Goal: Find specific page/section: Find specific page/section

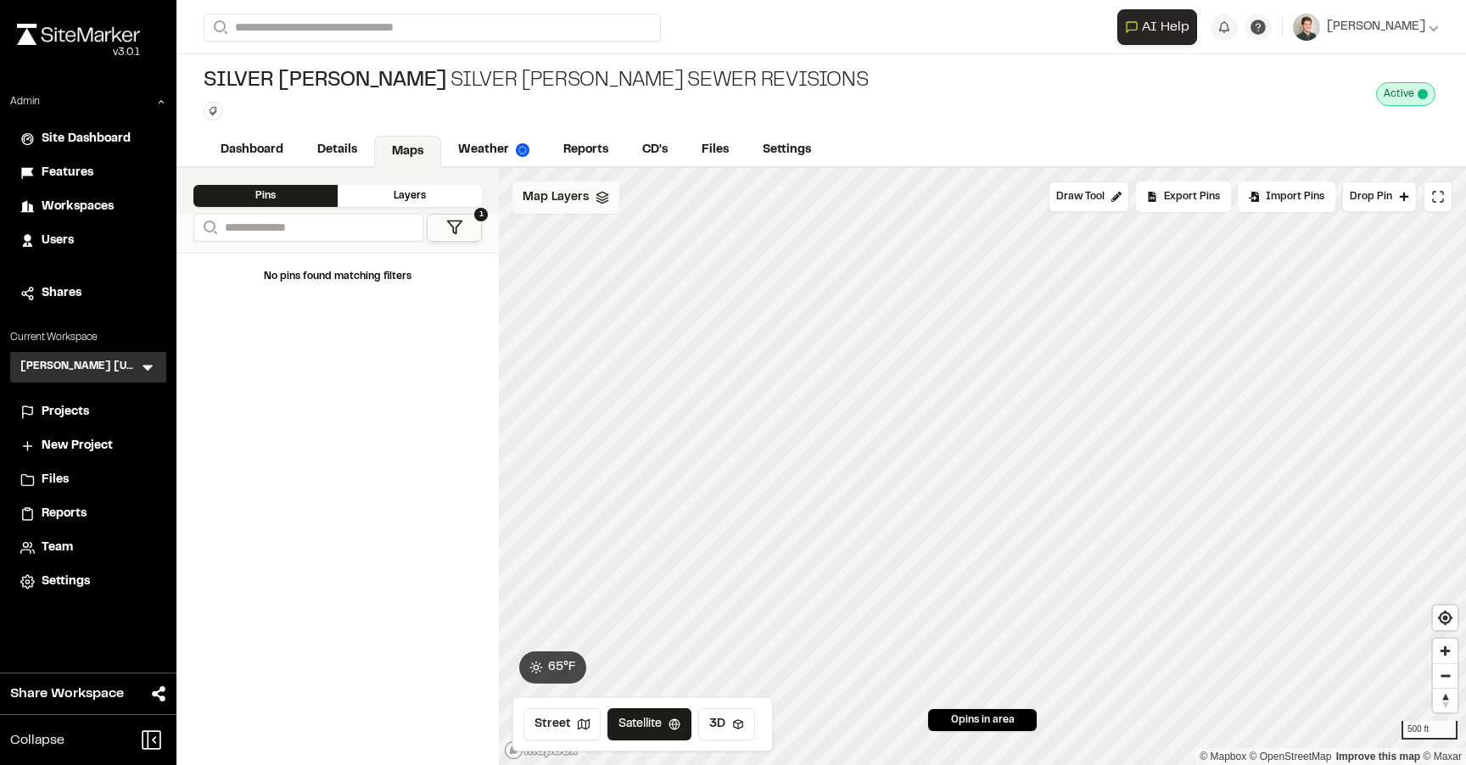
click at [552, 193] on span "Map Layers" at bounding box center [556, 197] width 66 height 19
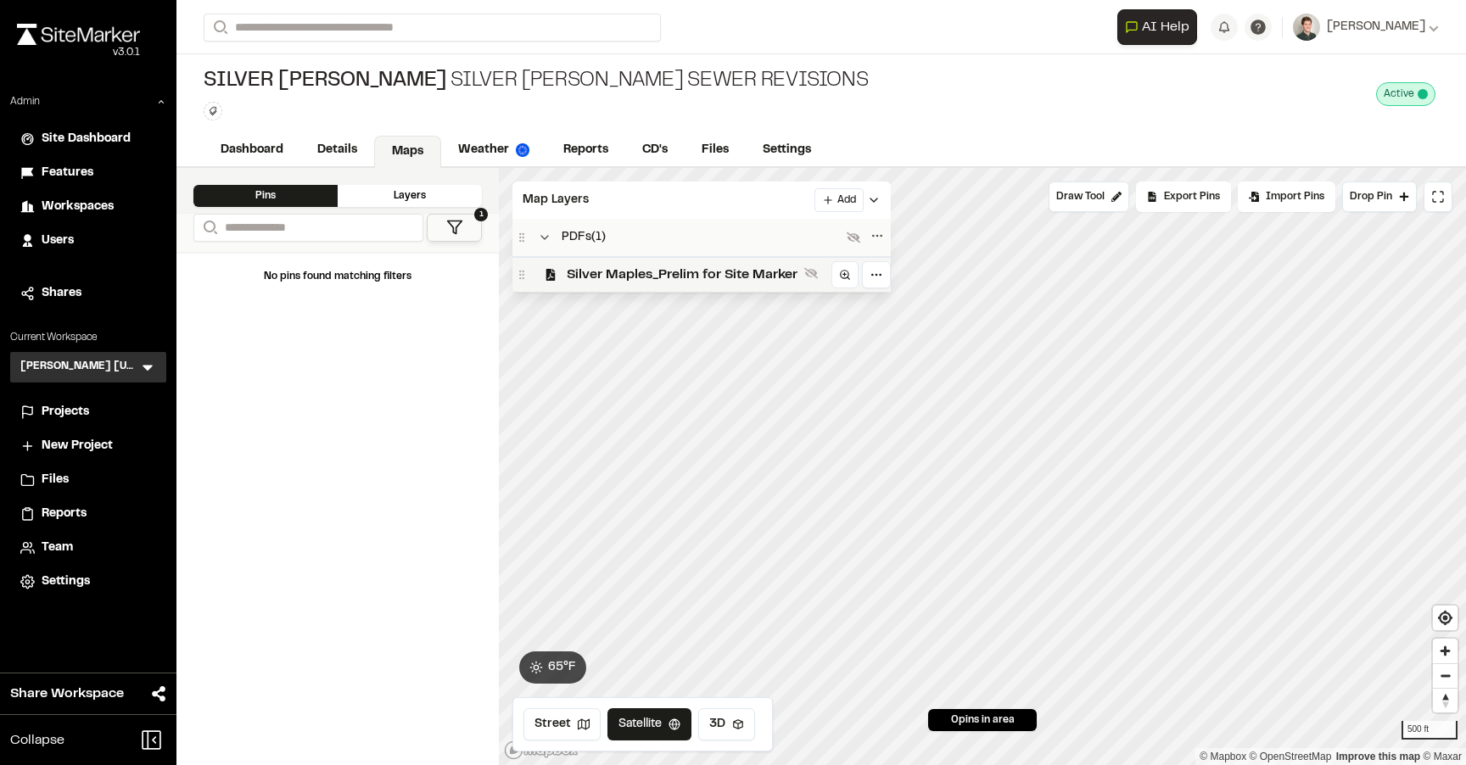
click at [576, 268] on span "Silver Maples_Prelim for Site Marker" at bounding box center [682, 275] width 231 height 20
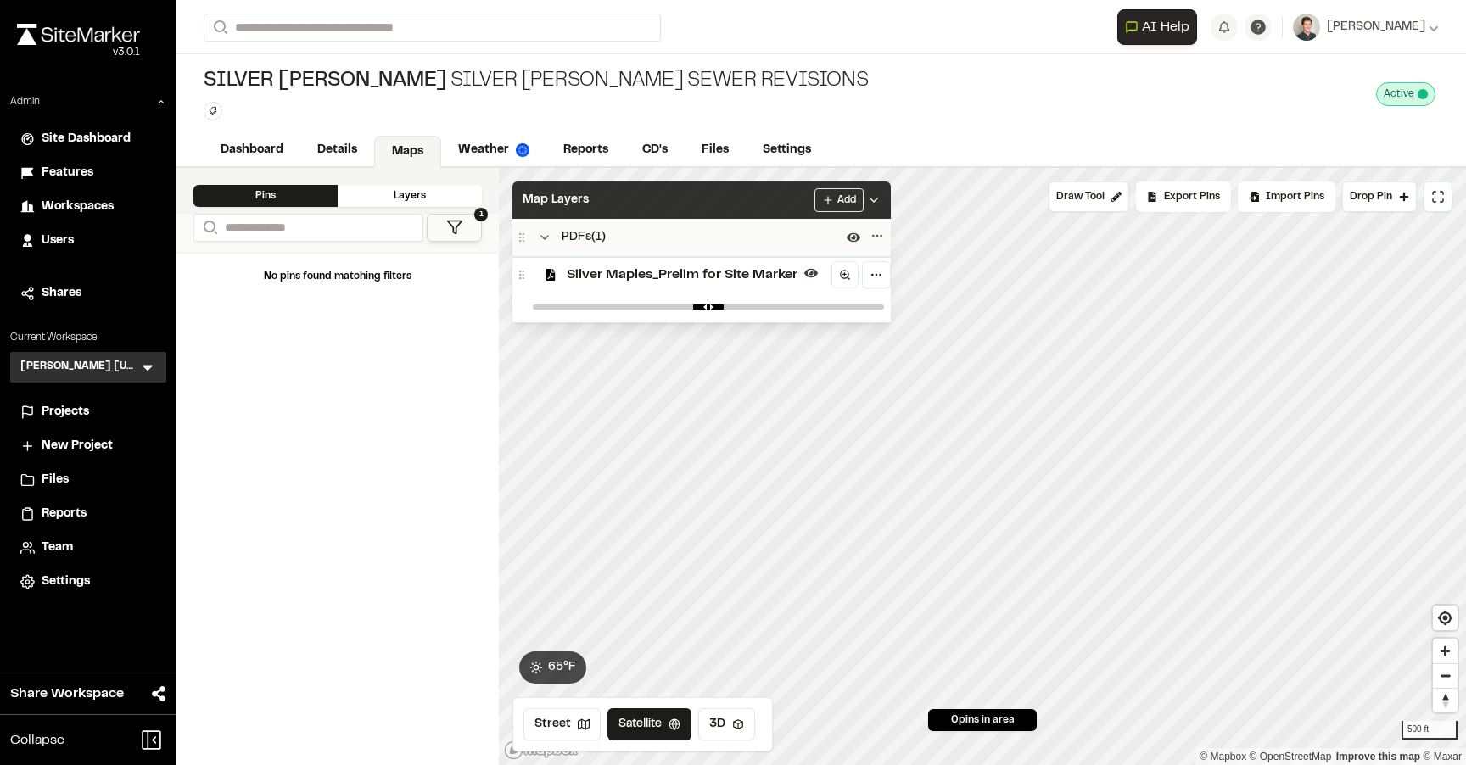
click at [627, 205] on div "Map Layers Add" at bounding box center [702, 200] width 379 height 37
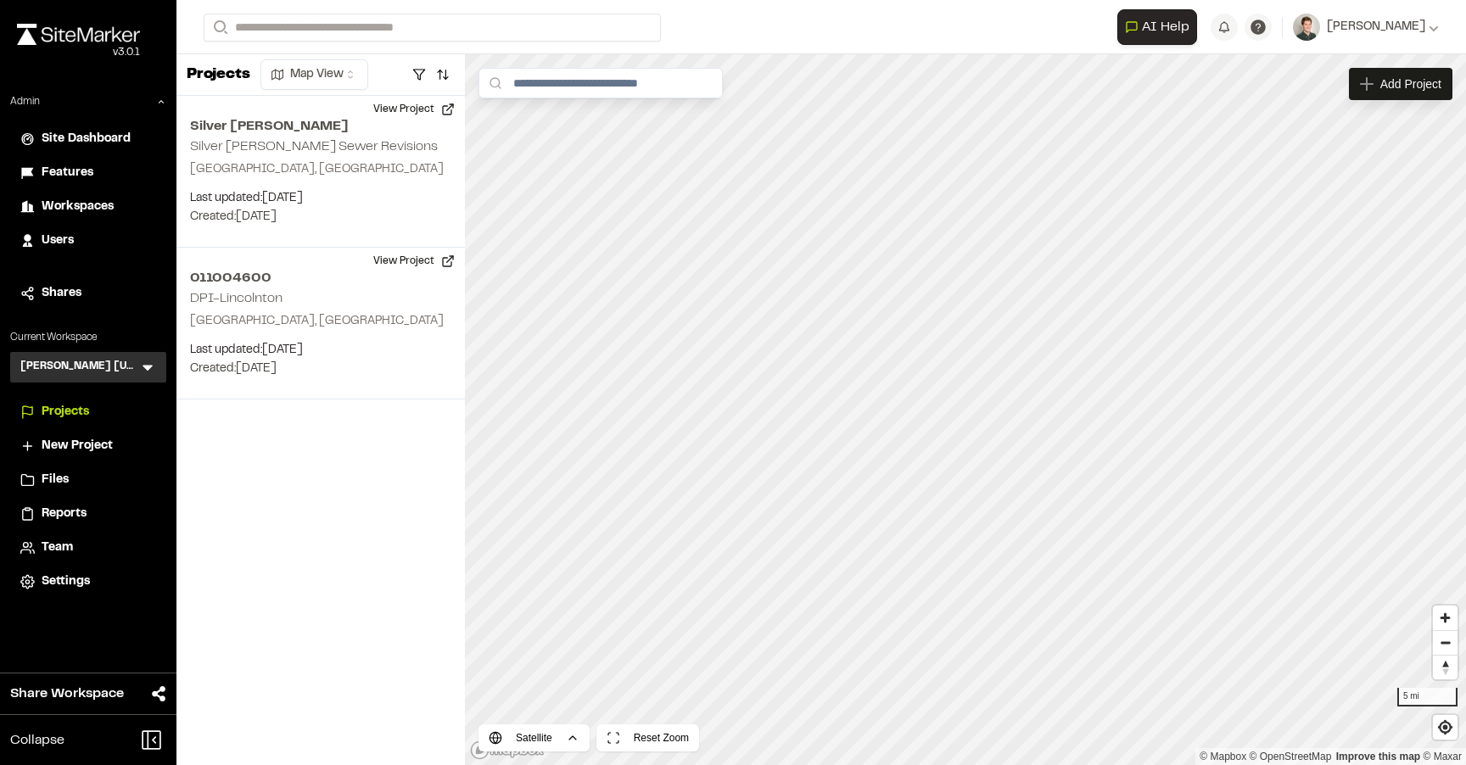
click at [143, 372] on icon at bounding box center [147, 367] width 17 height 17
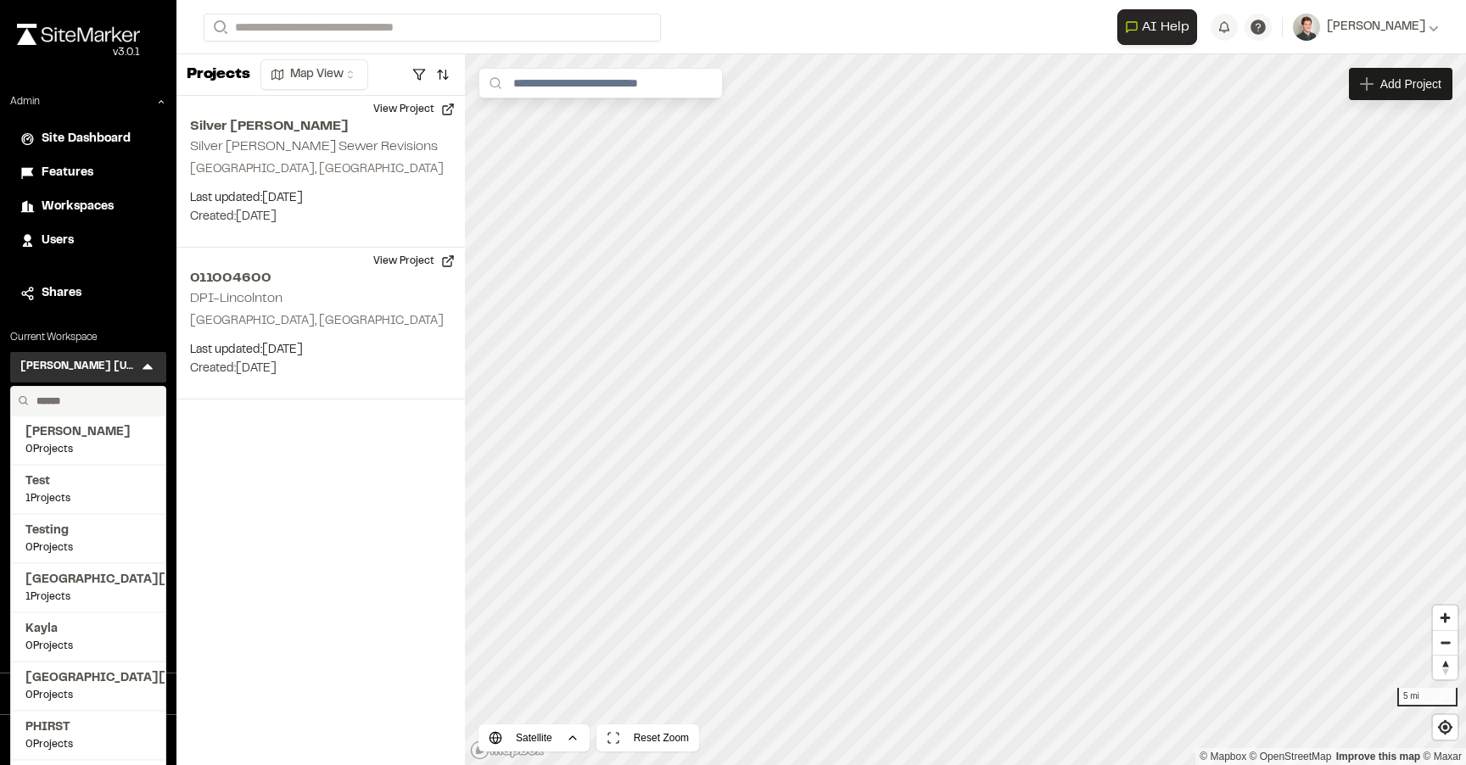
click at [93, 398] on input "text" at bounding box center [94, 401] width 129 height 29
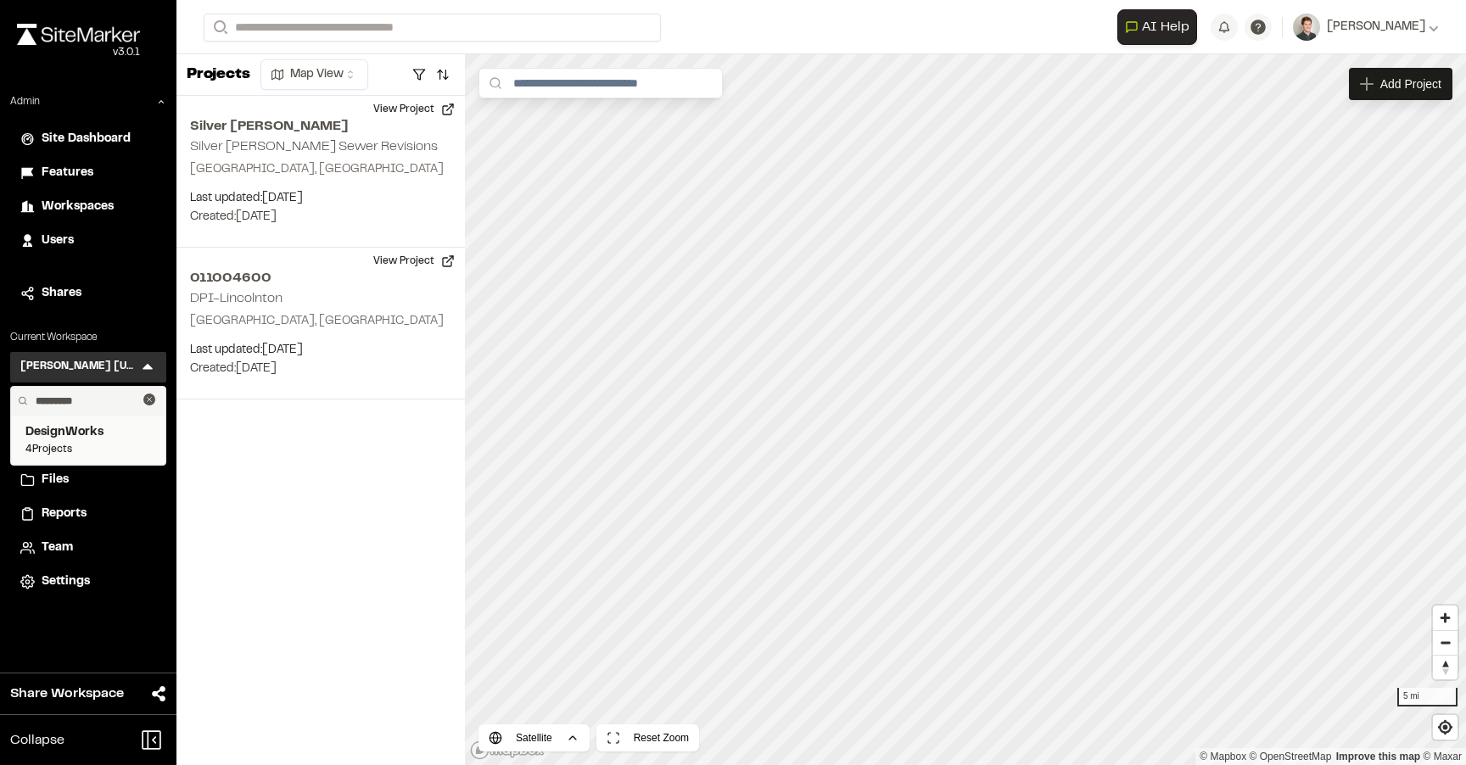
type input "*********"
click at [84, 437] on span "DesignWorks" at bounding box center [88, 432] width 126 height 19
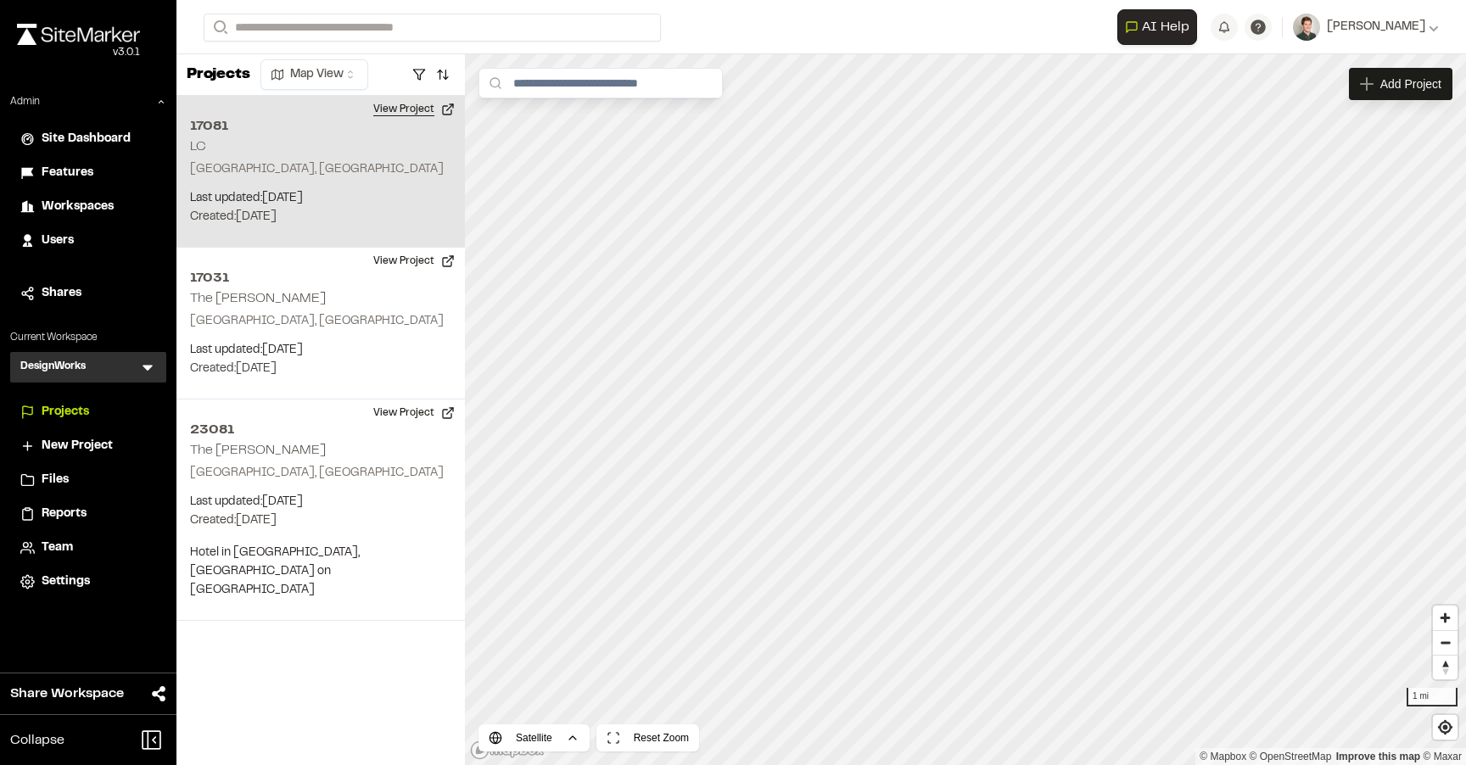
click at [428, 108] on button "View Project" at bounding box center [414, 109] width 102 height 27
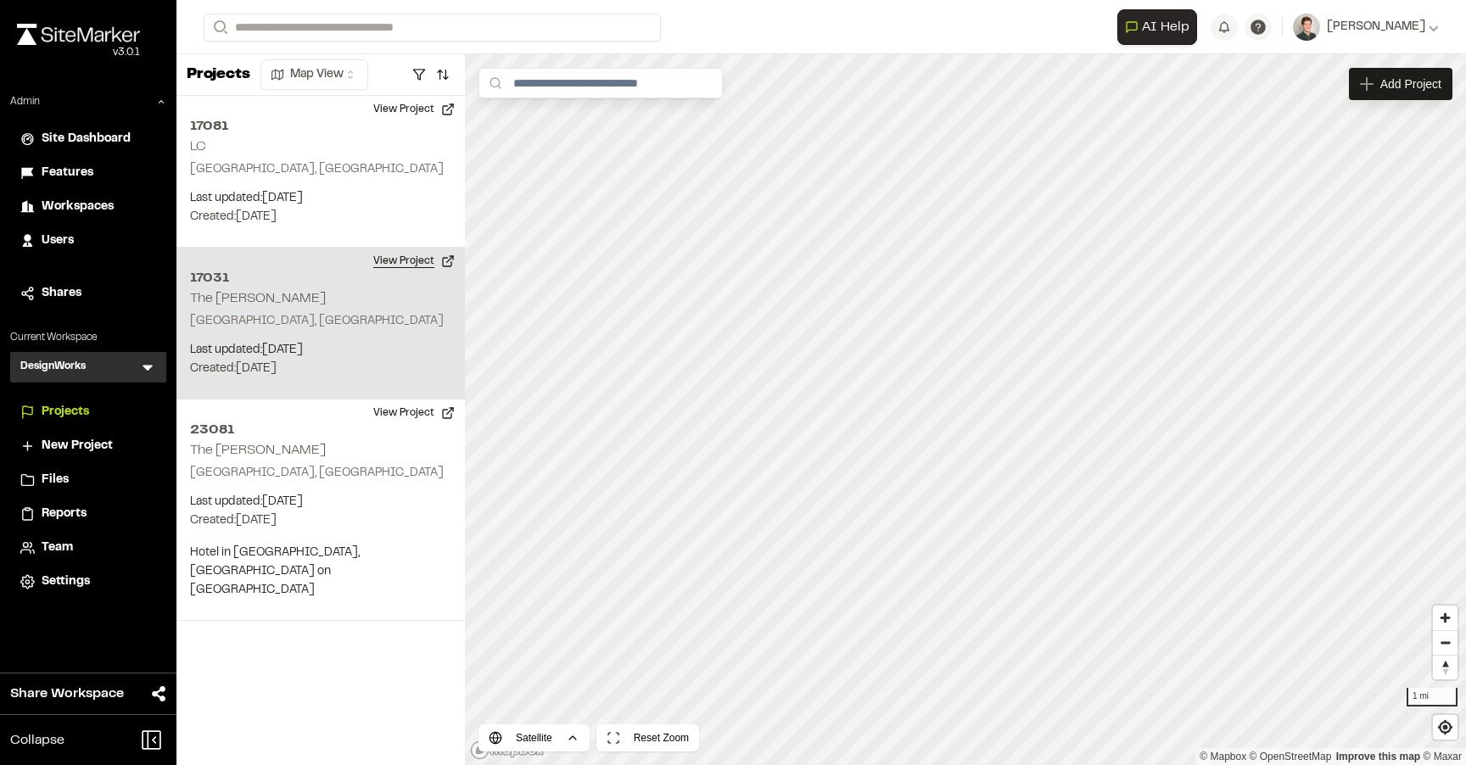
click at [402, 263] on button "View Project" at bounding box center [414, 261] width 102 height 27
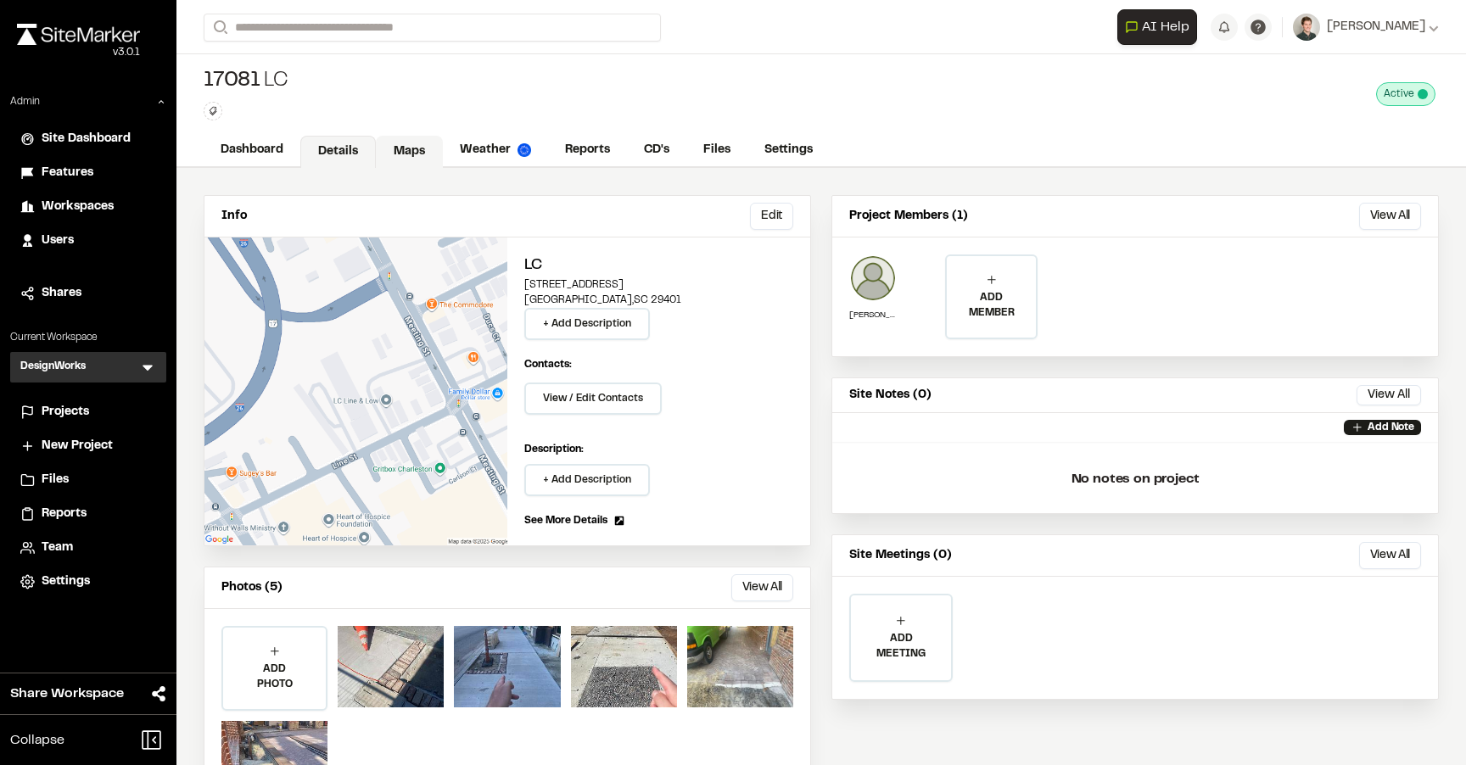
click at [413, 154] on link "Maps" at bounding box center [409, 152] width 67 height 32
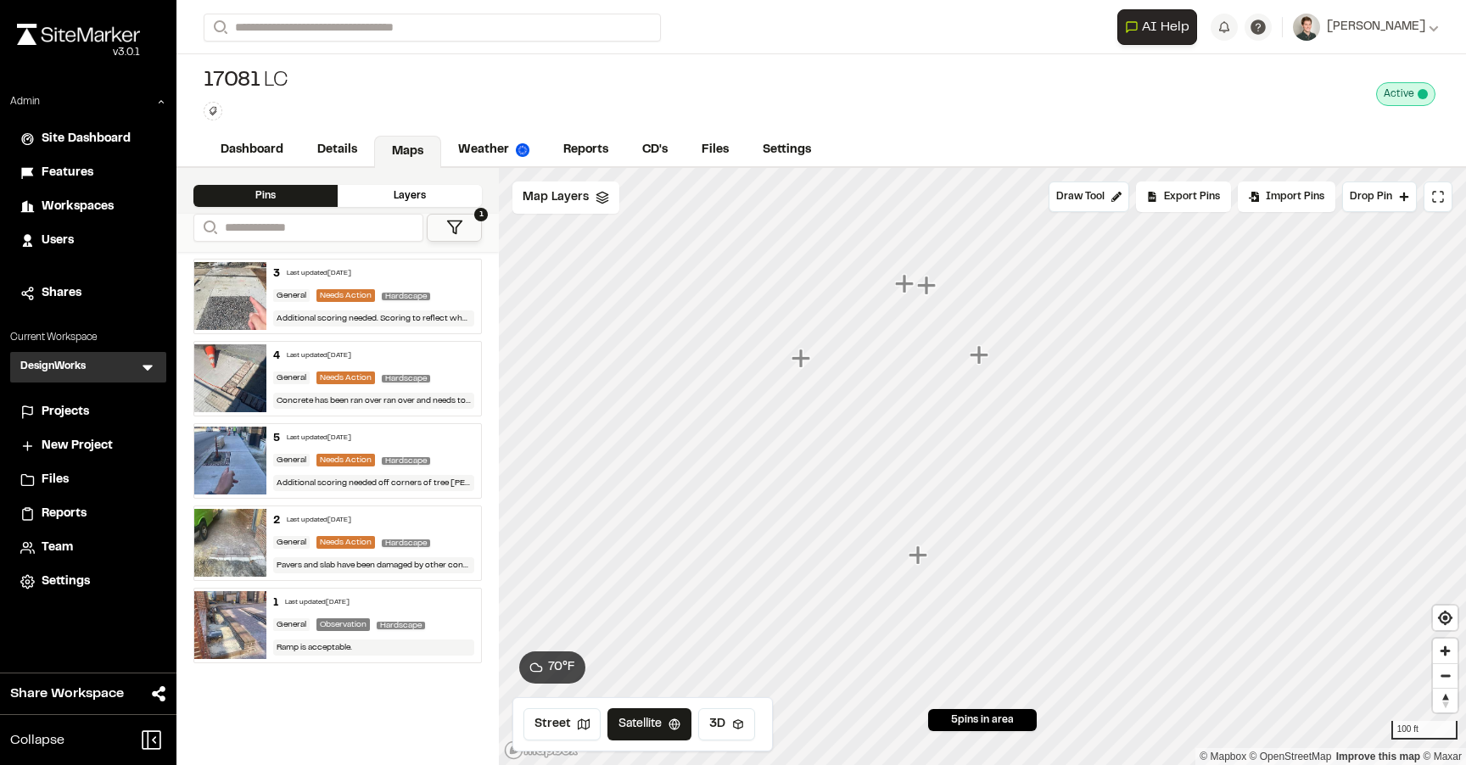
click at [319, 272] on div "Last updated Sep 2, 2025" at bounding box center [319, 274] width 64 height 10
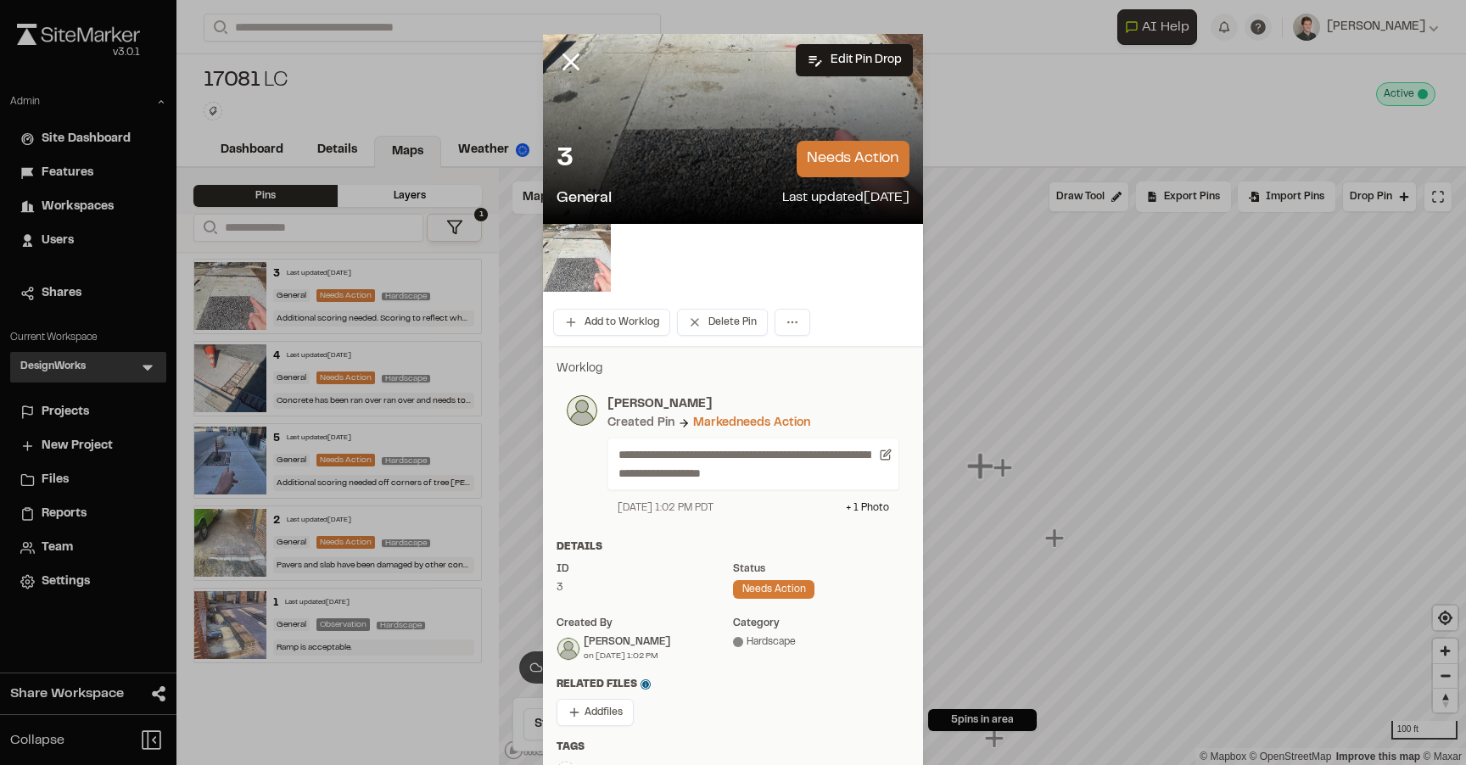
click at [583, 249] on img at bounding box center [577, 258] width 68 height 68
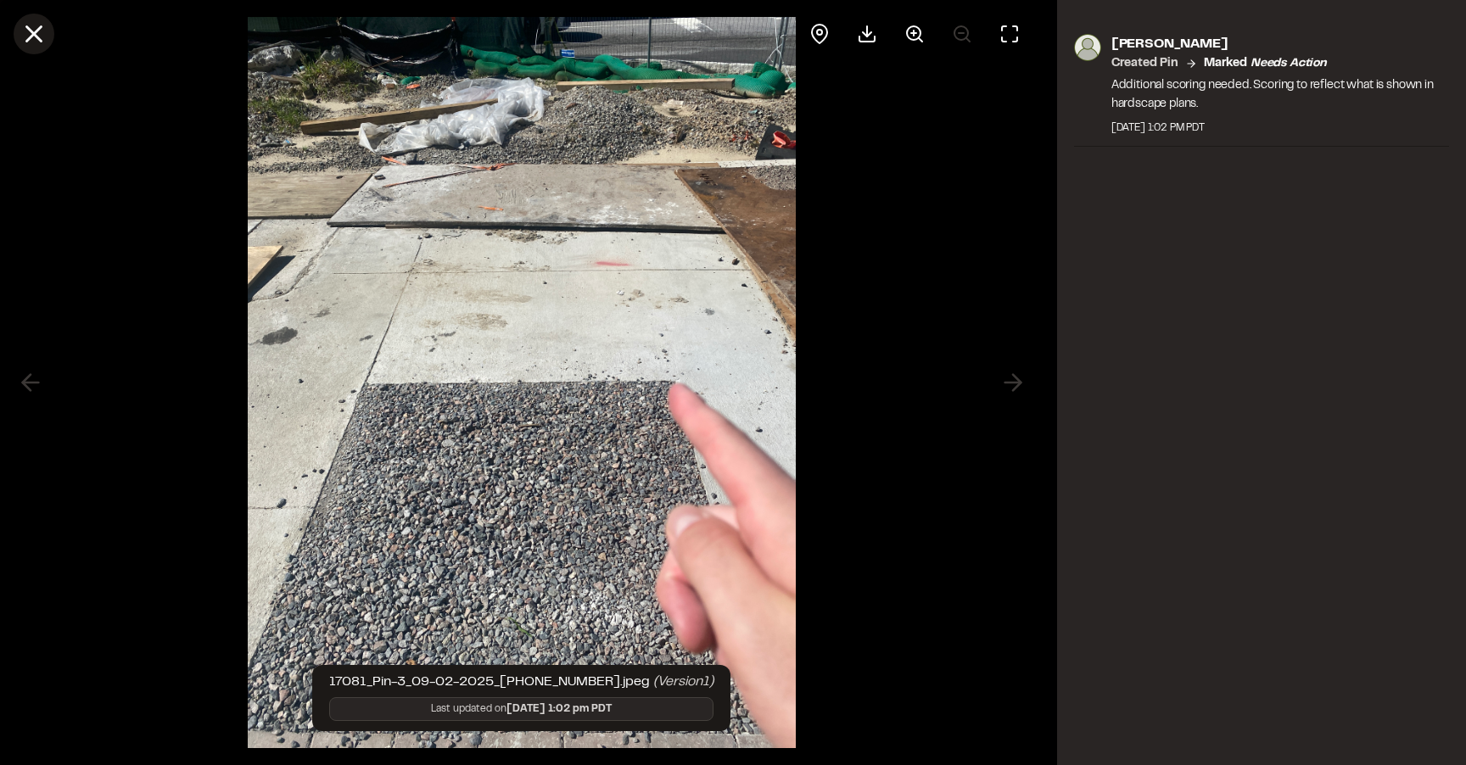
click at [25, 30] on icon at bounding box center [34, 34] width 29 height 29
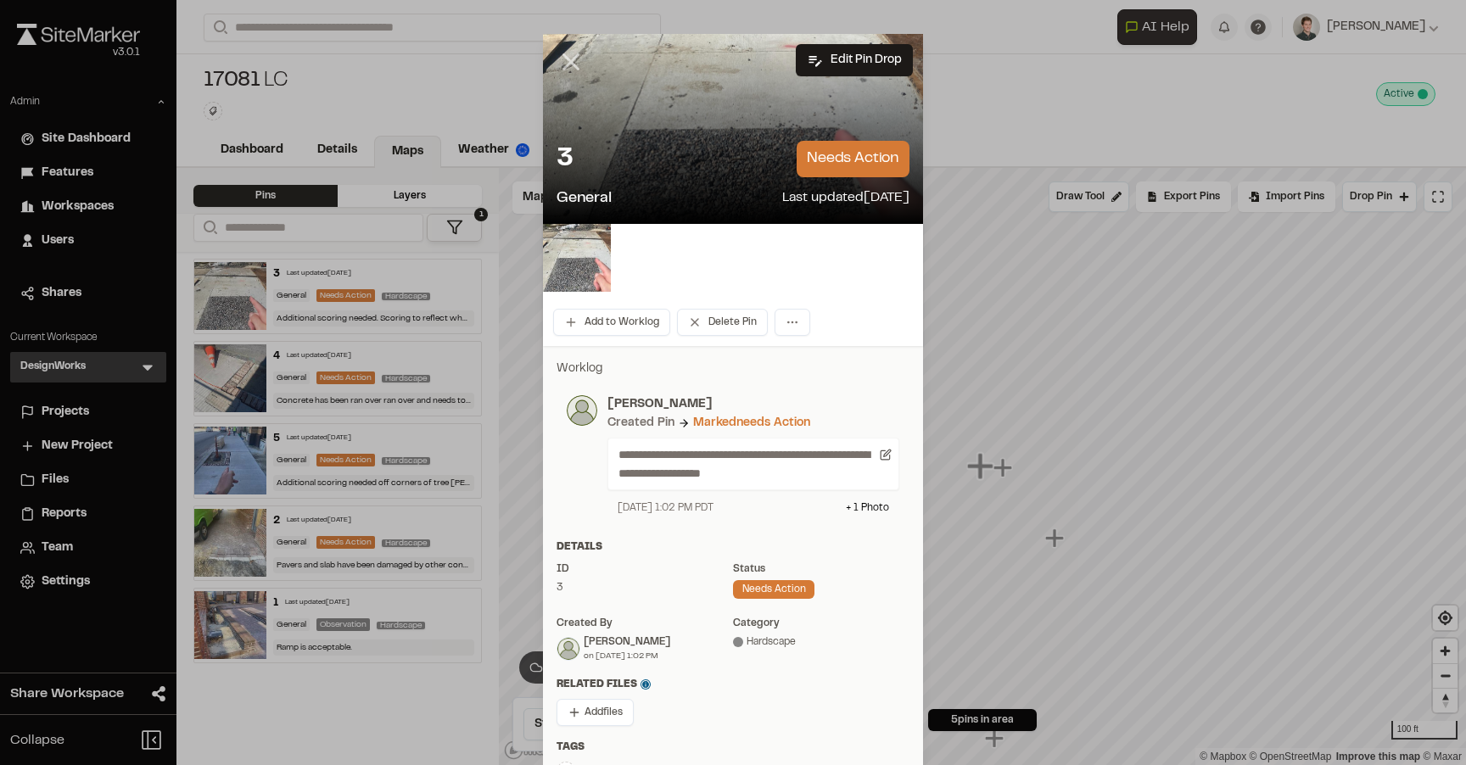
click at [564, 65] on icon at bounding box center [571, 62] width 29 height 29
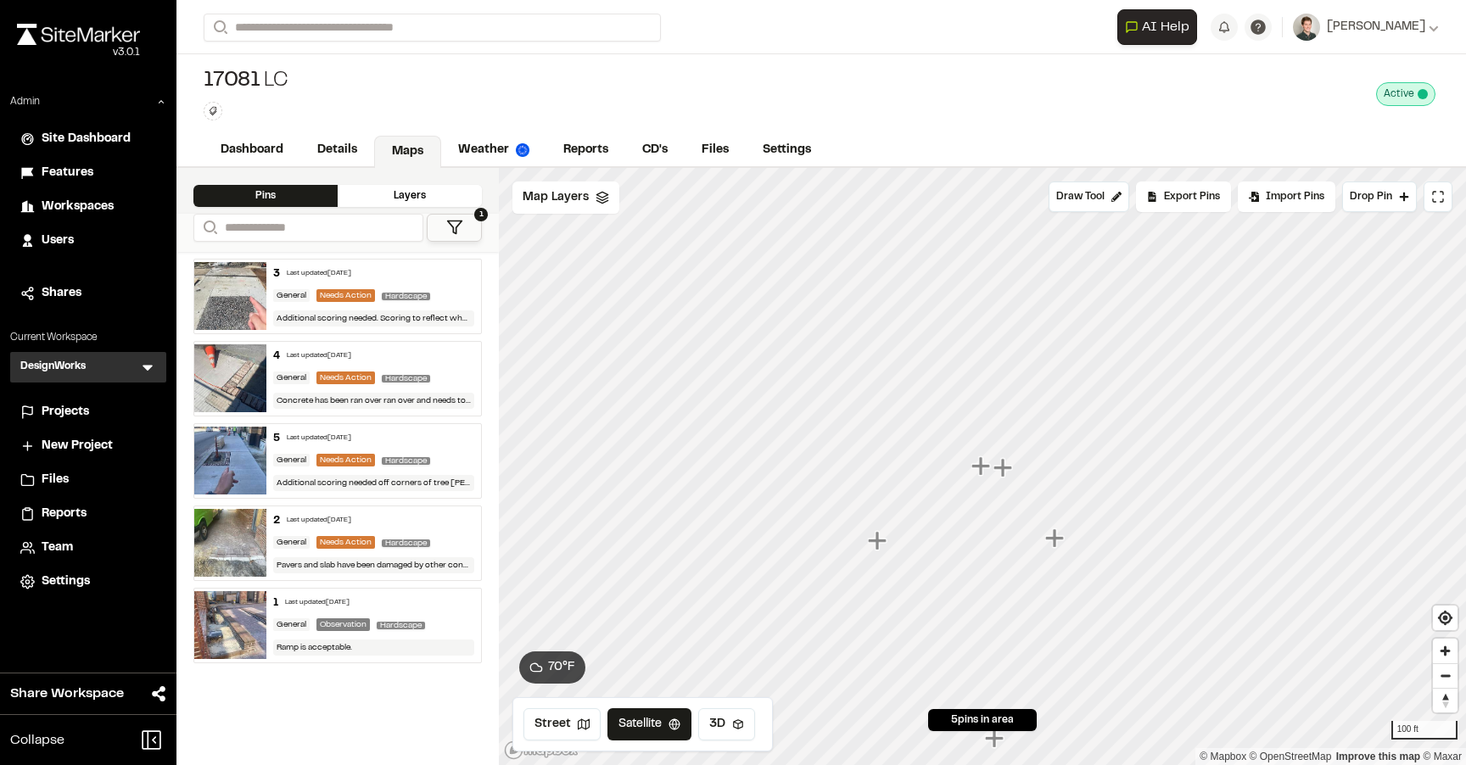
click at [272, 455] on div "5 Last updated Sep 2, 2025 General Needs Action Hardscape Additional scoring ne…" at bounding box center [374, 461] width 216 height 74
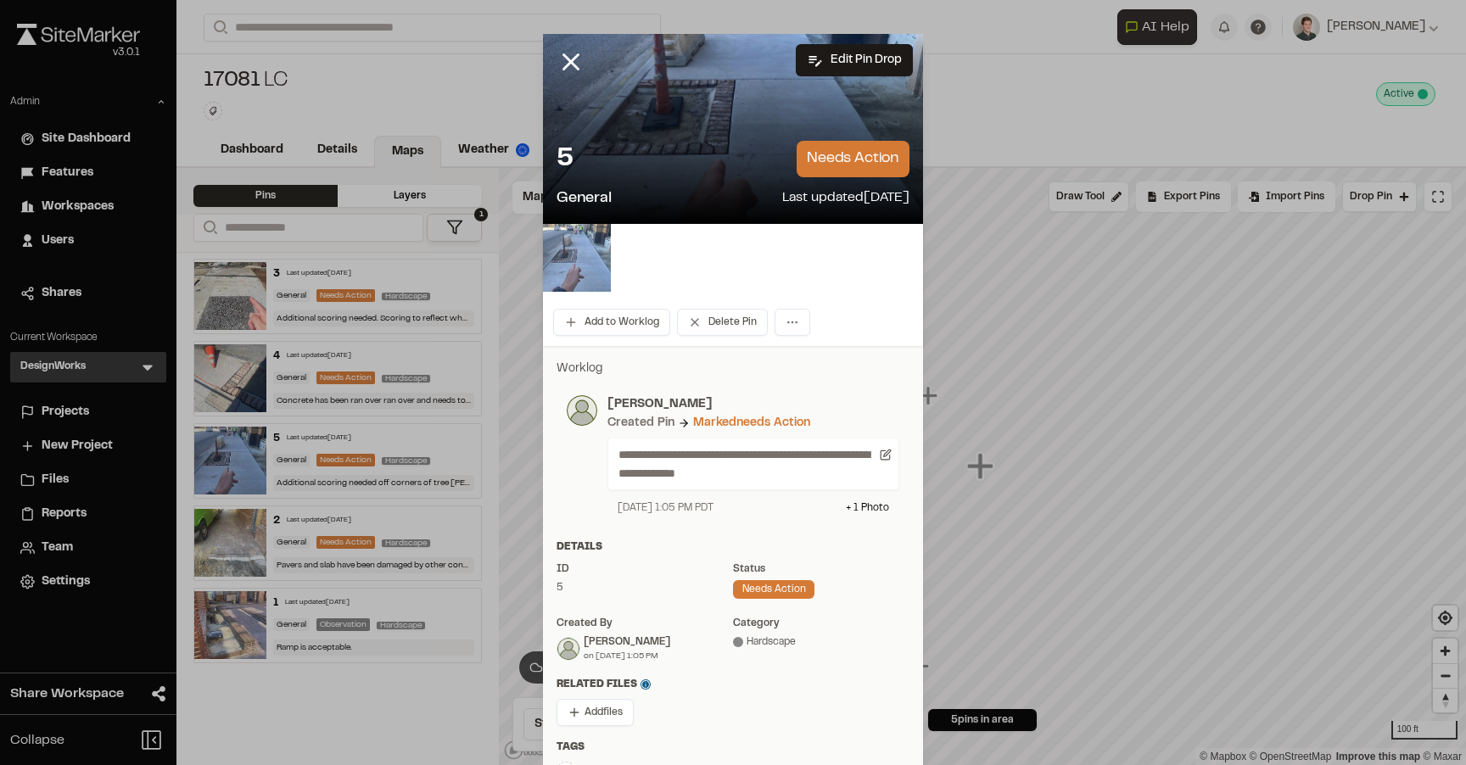
click at [585, 278] on img at bounding box center [577, 258] width 68 height 68
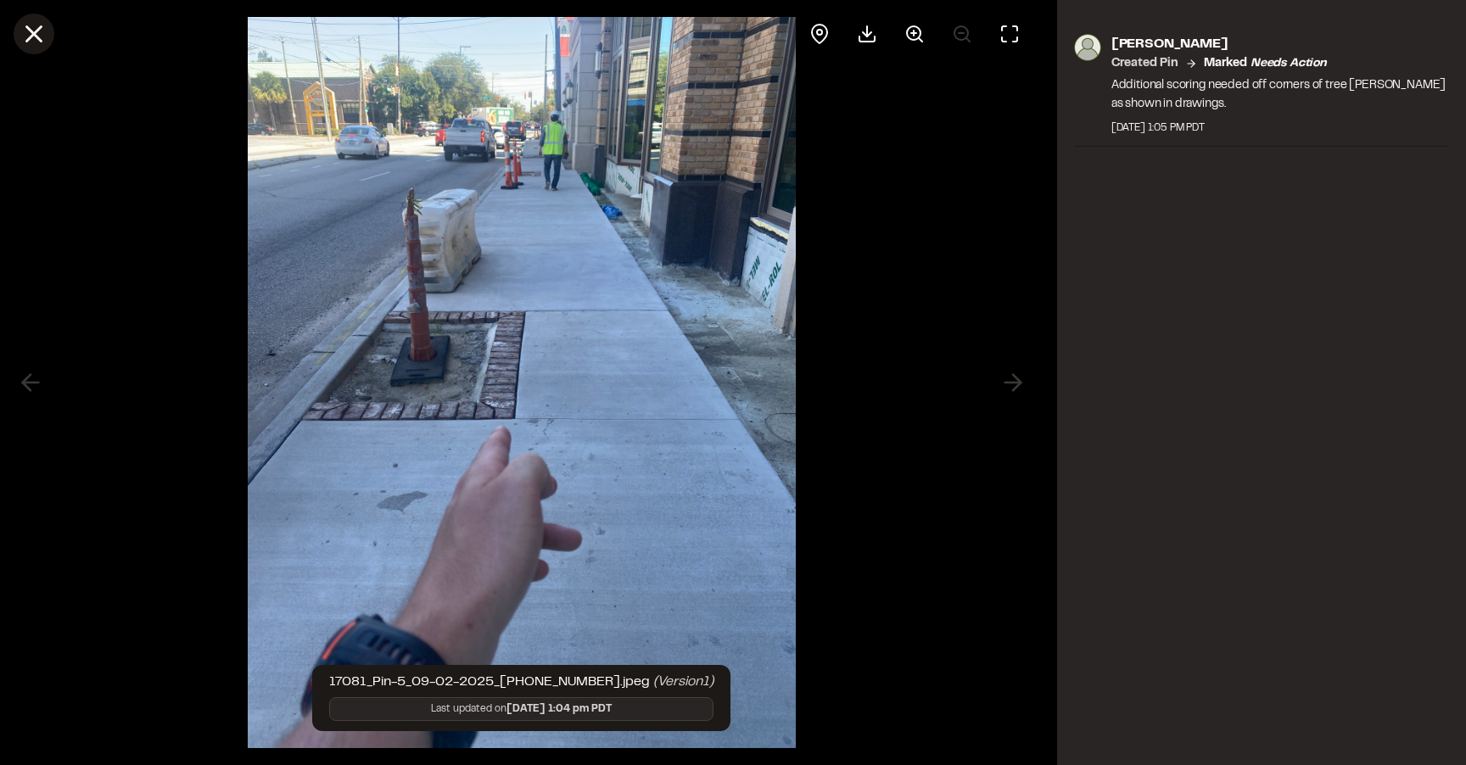
click at [42, 31] on icon at bounding box center [34, 34] width 29 height 29
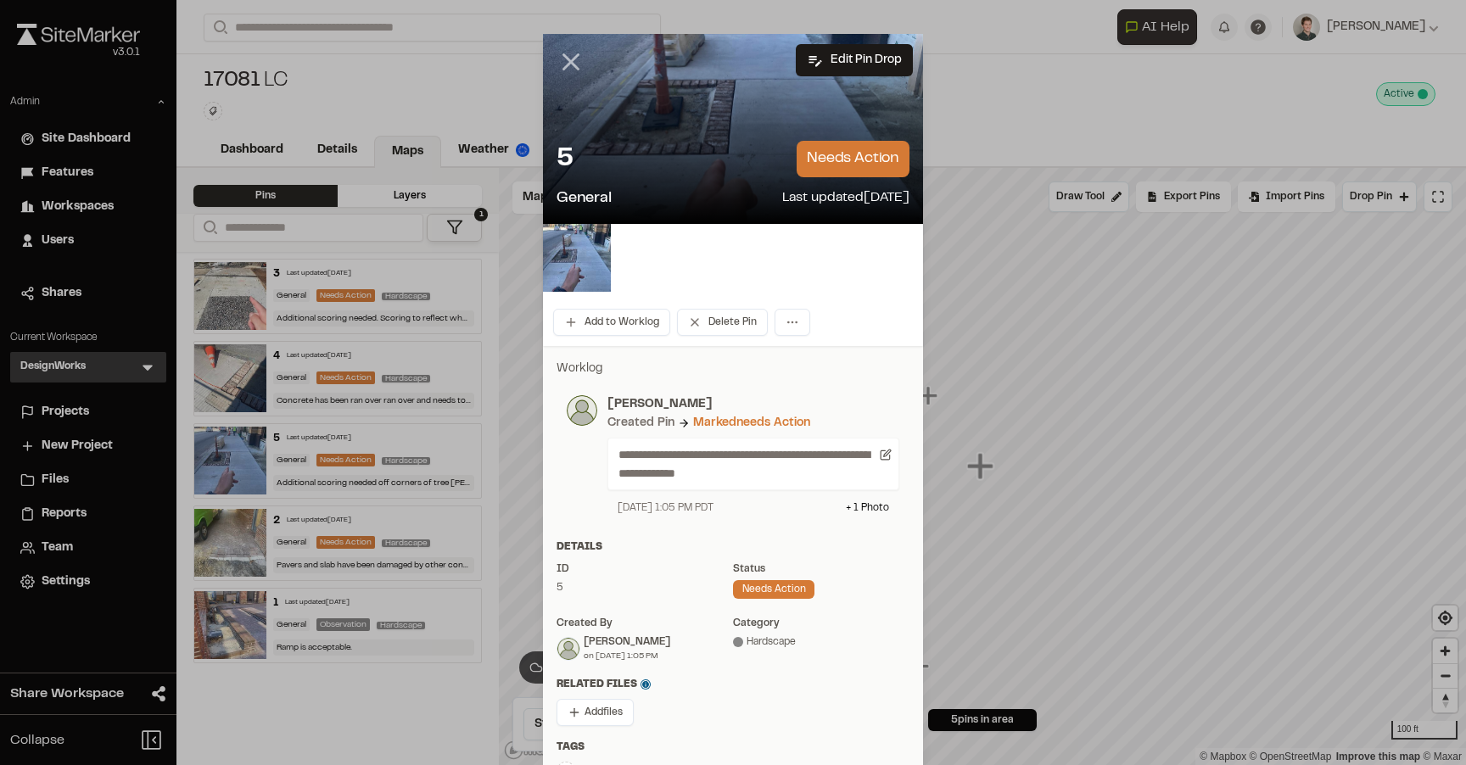
click at [573, 48] on icon at bounding box center [571, 62] width 29 height 29
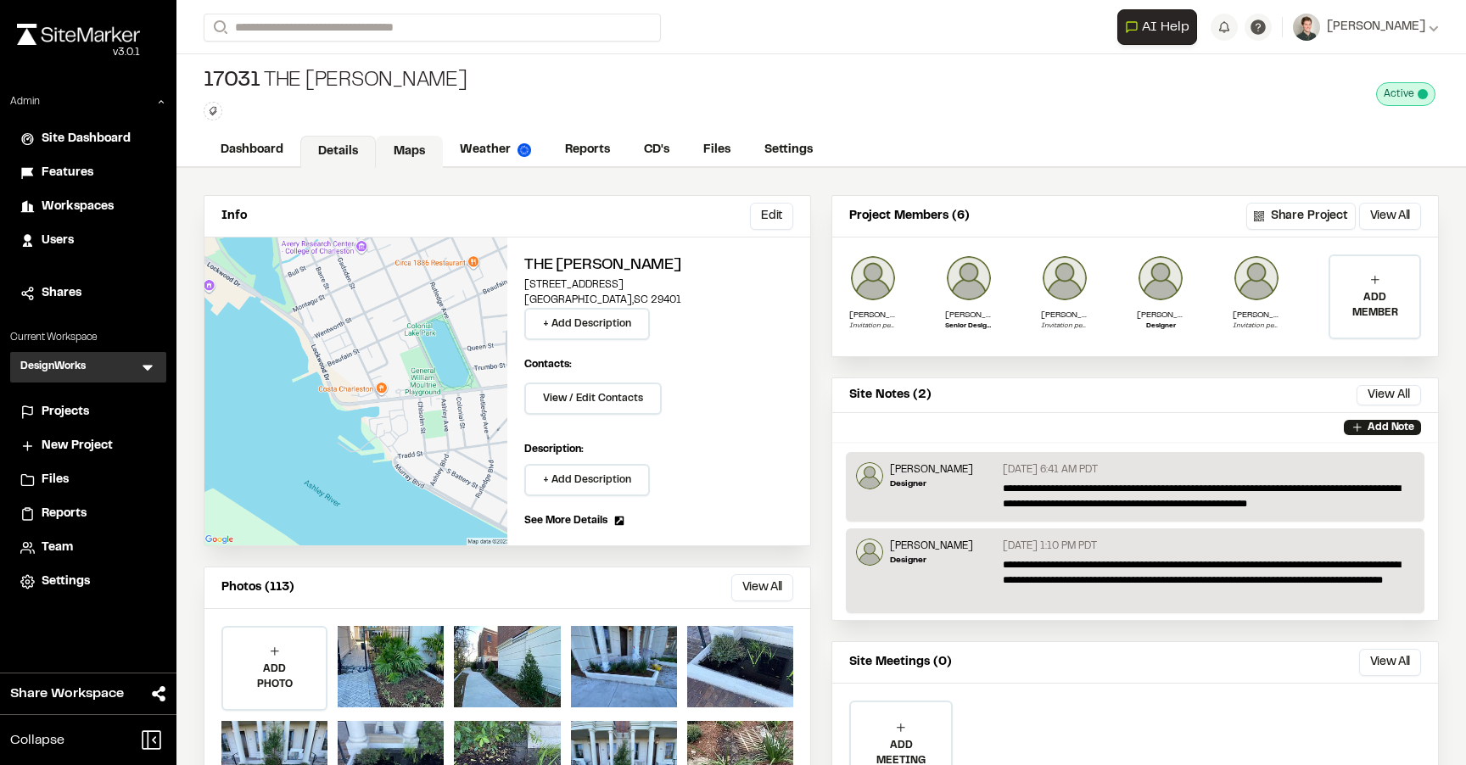
click at [412, 143] on link "Maps" at bounding box center [409, 152] width 67 height 32
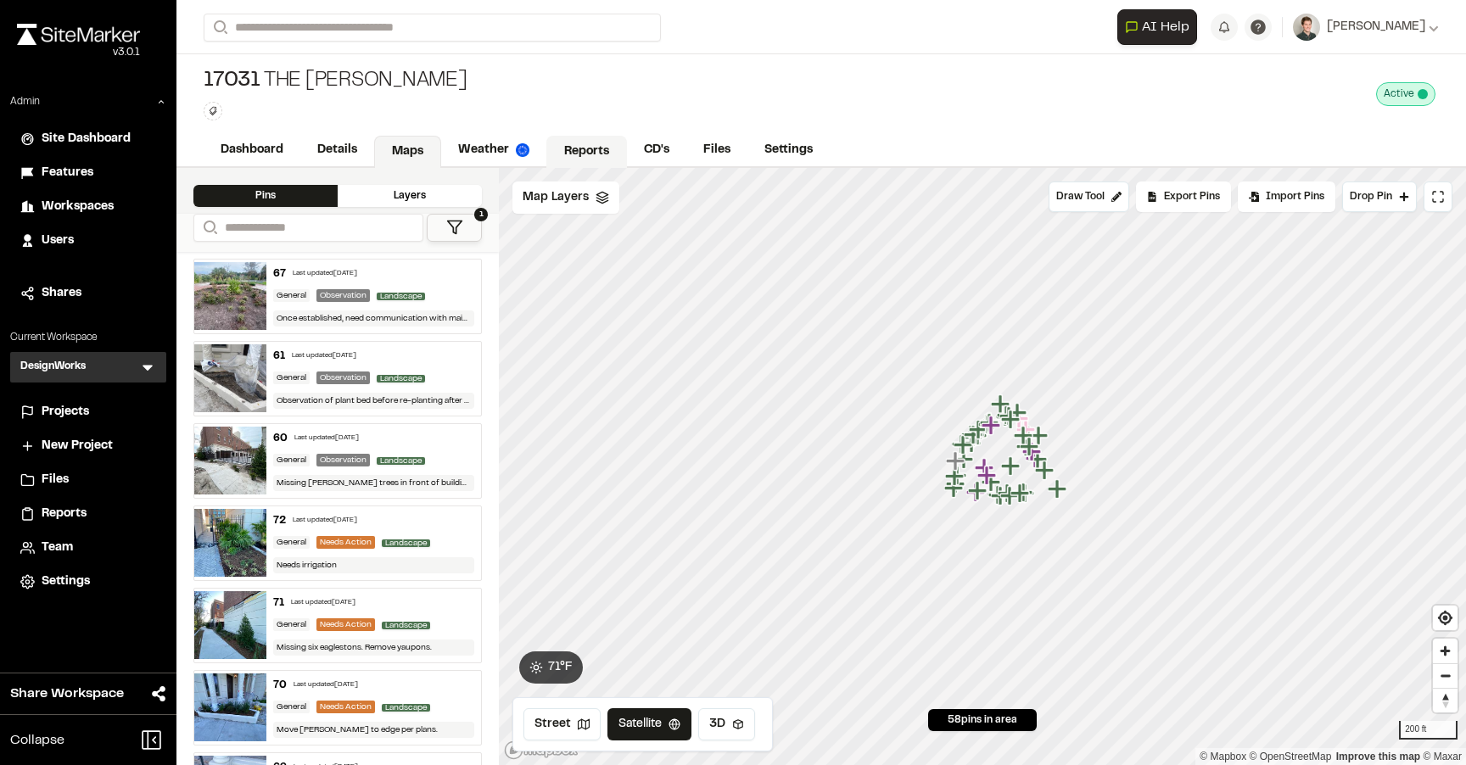
click at [582, 159] on link "Reports" at bounding box center [587, 152] width 81 height 32
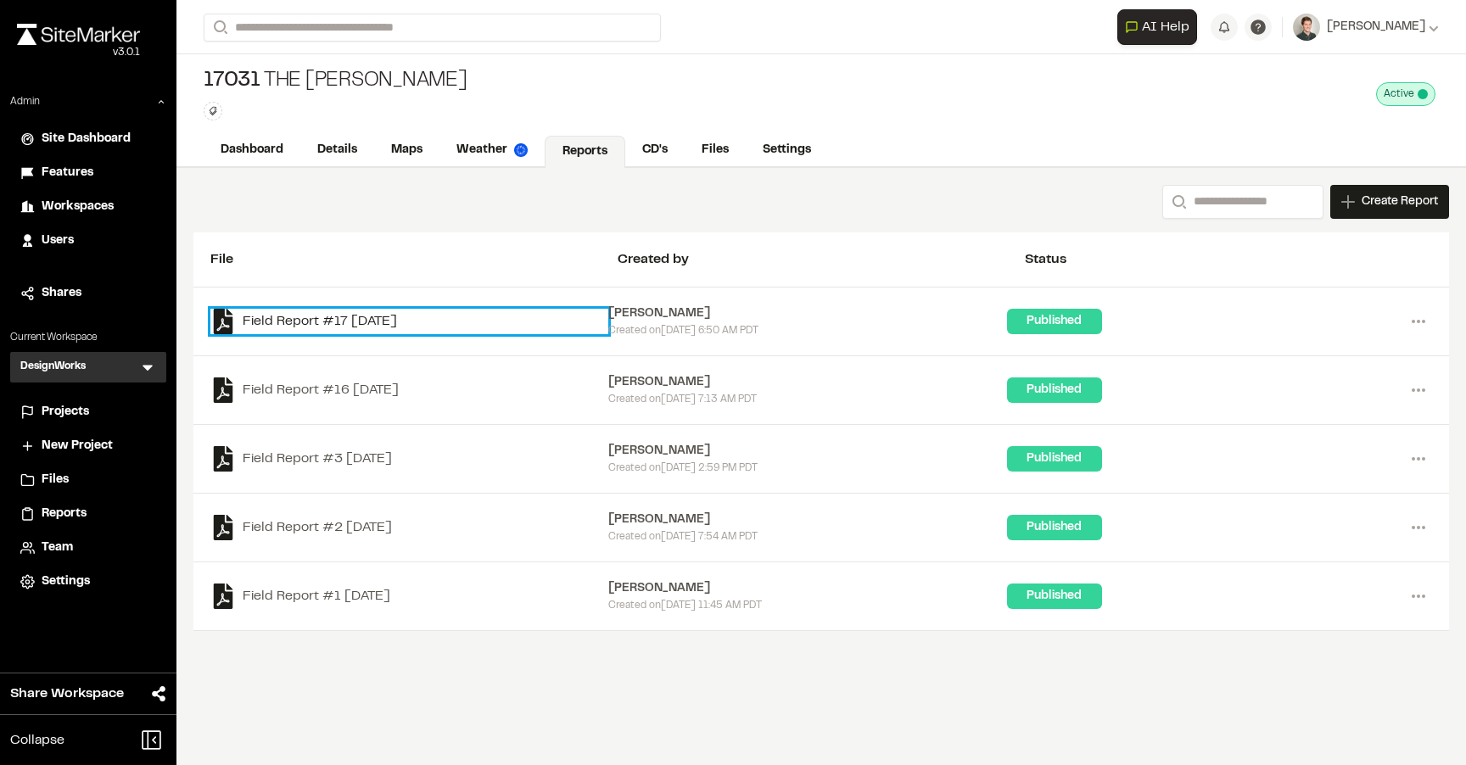
click at [398, 311] on link "Field Report #17 [DATE]" at bounding box center [409, 321] width 398 height 25
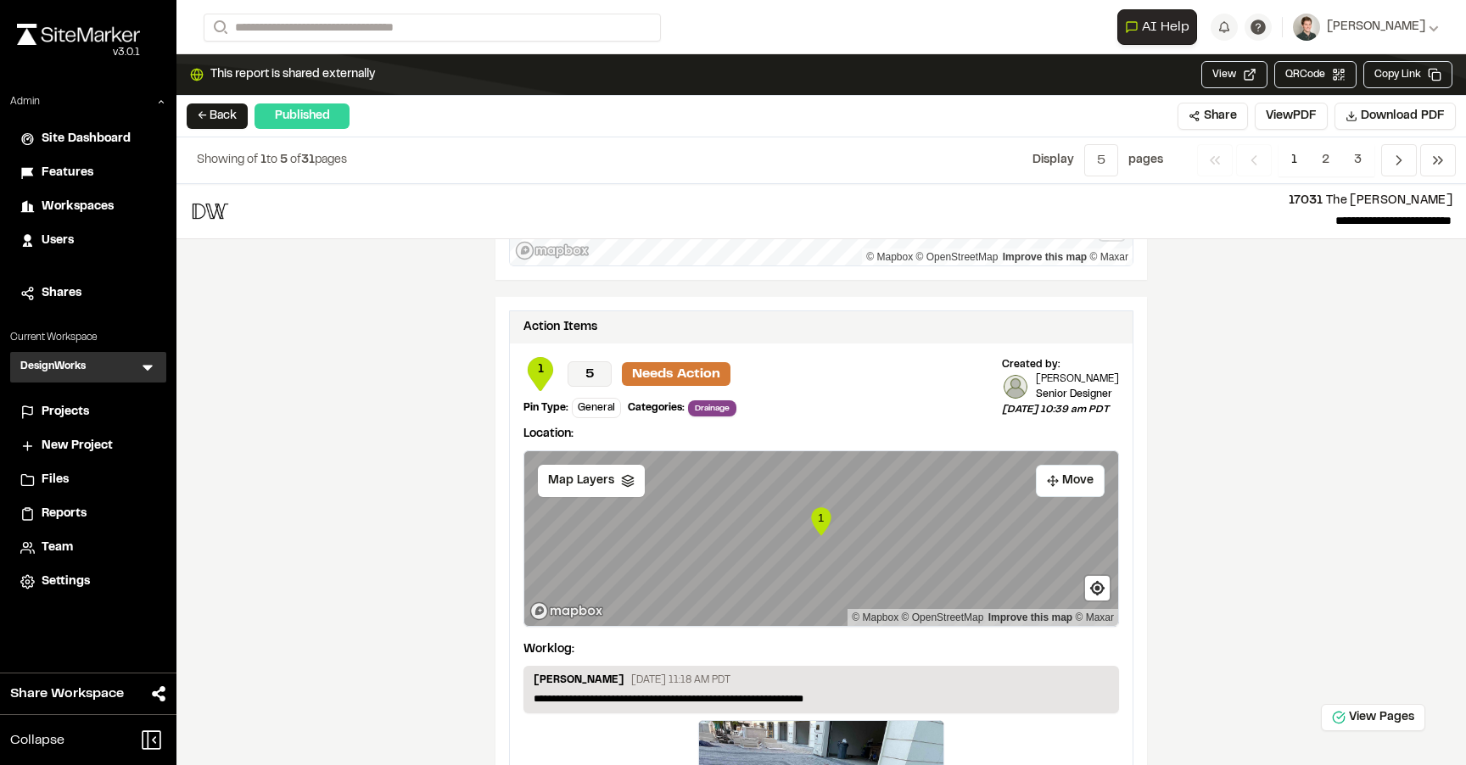
scroll to position [3098, 0]
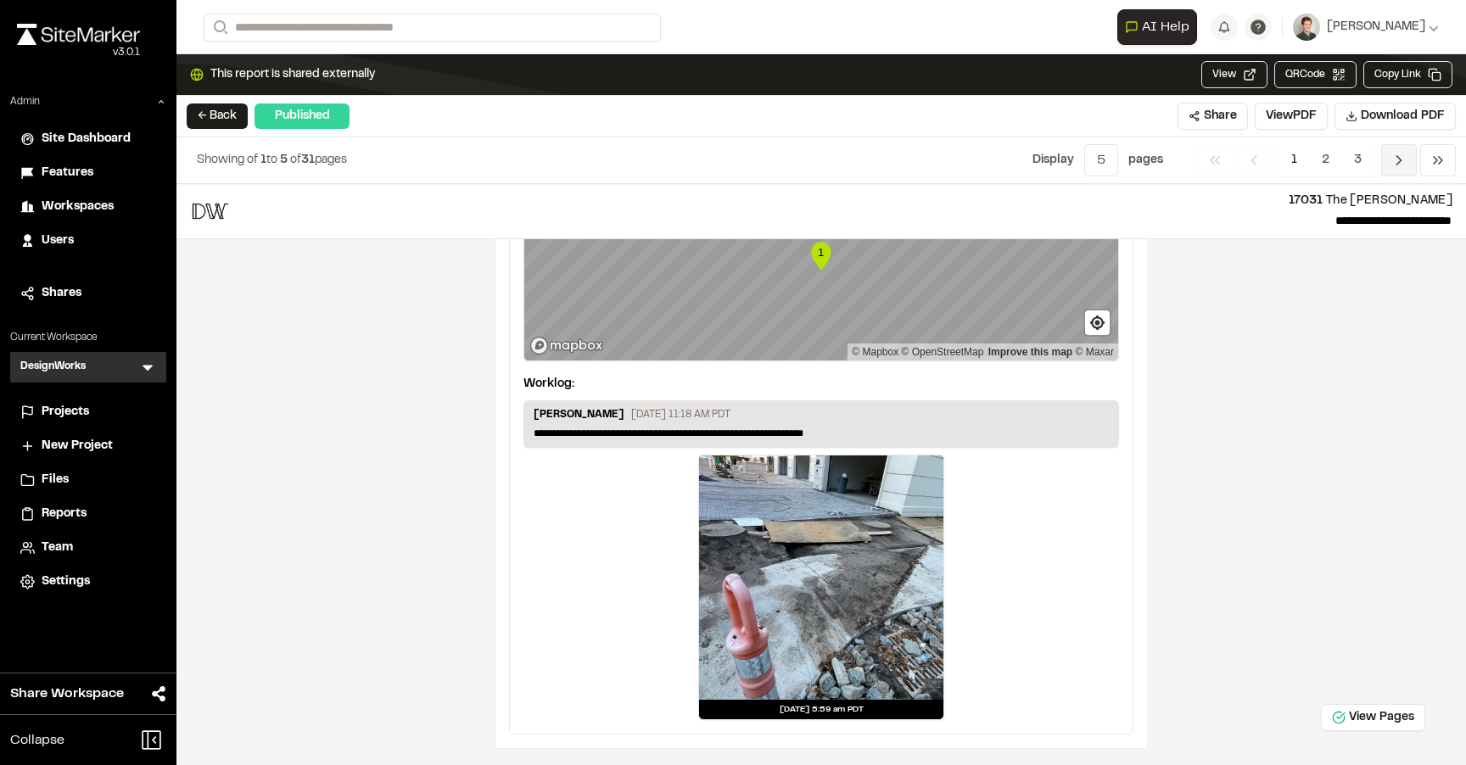
click at [1399, 154] on icon "Navigation" at bounding box center [1399, 160] width 17 height 17
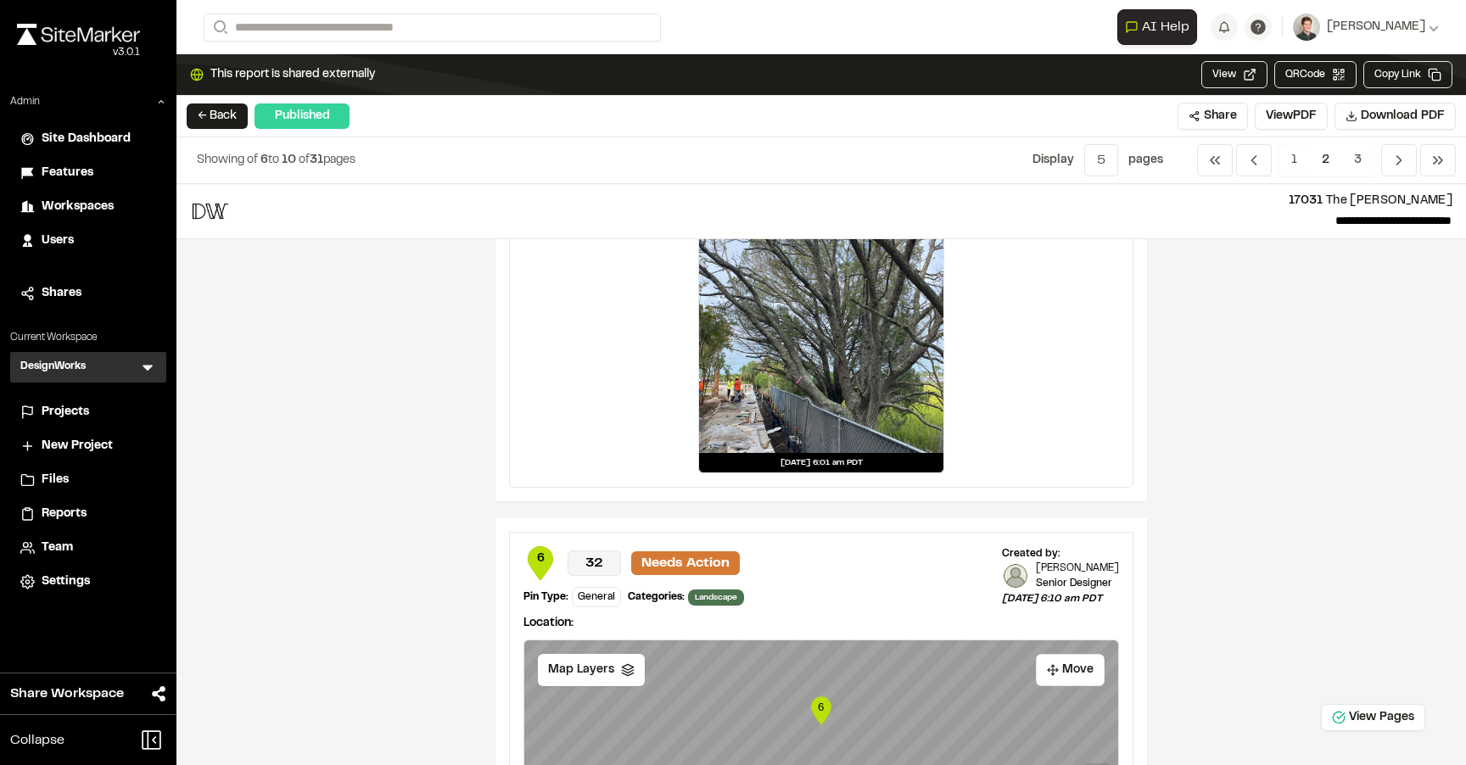
scroll to position [2260, 0]
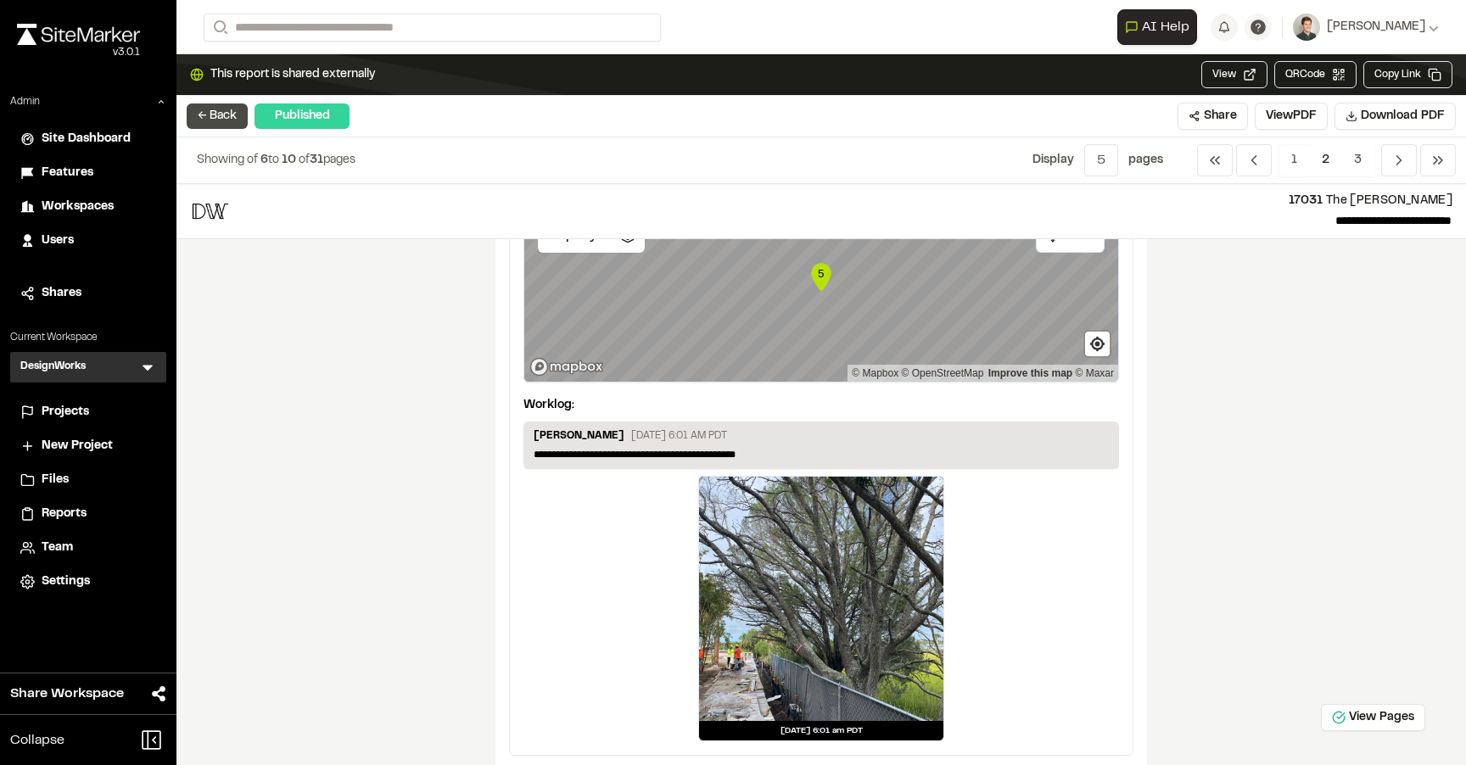
click at [217, 112] on button "← Back" at bounding box center [217, 116] width 61 height 25
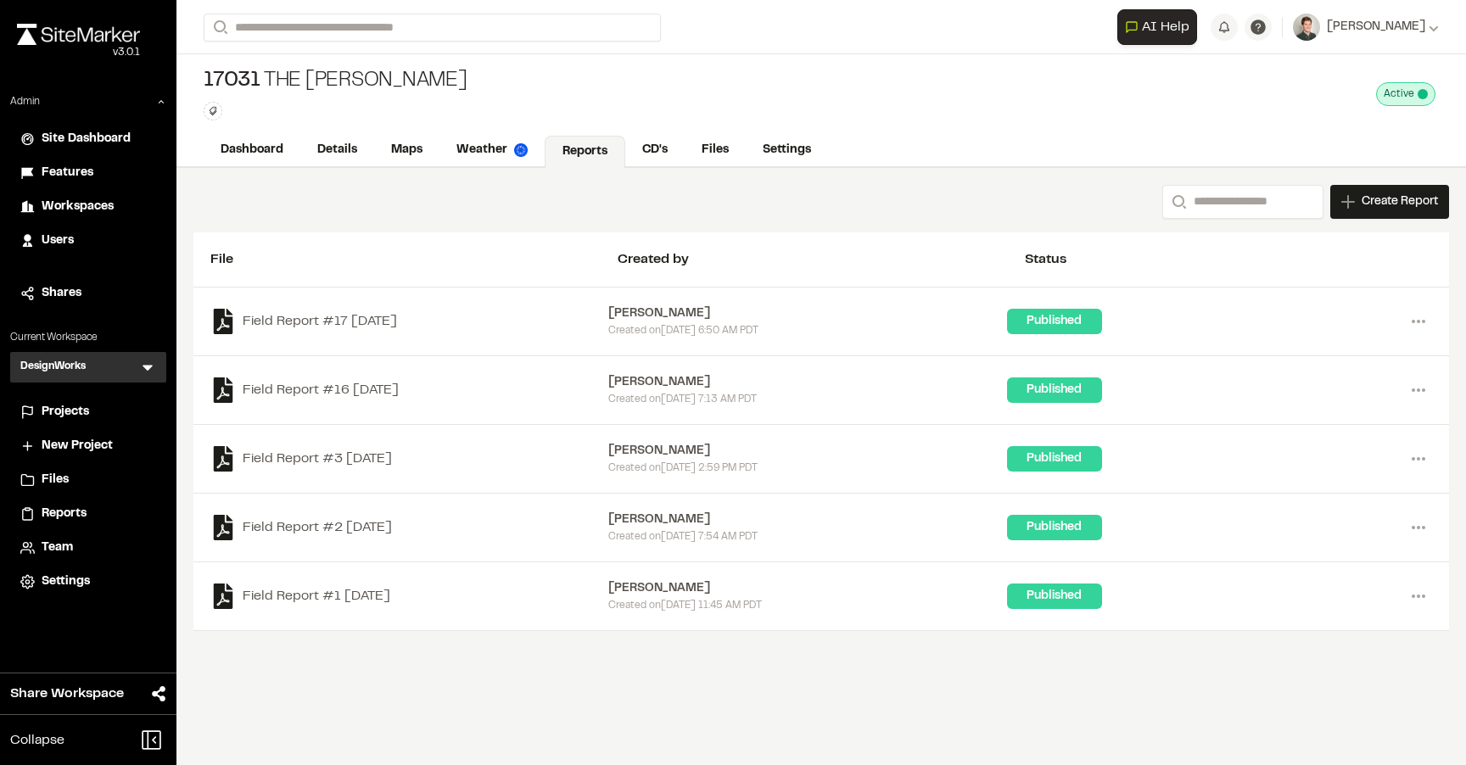
click at [151, 367] on icon at bounding box center [147, 367] width 17 height 17
click at [98, 395] on li at bounding box center [88, 405] width 154 height 37
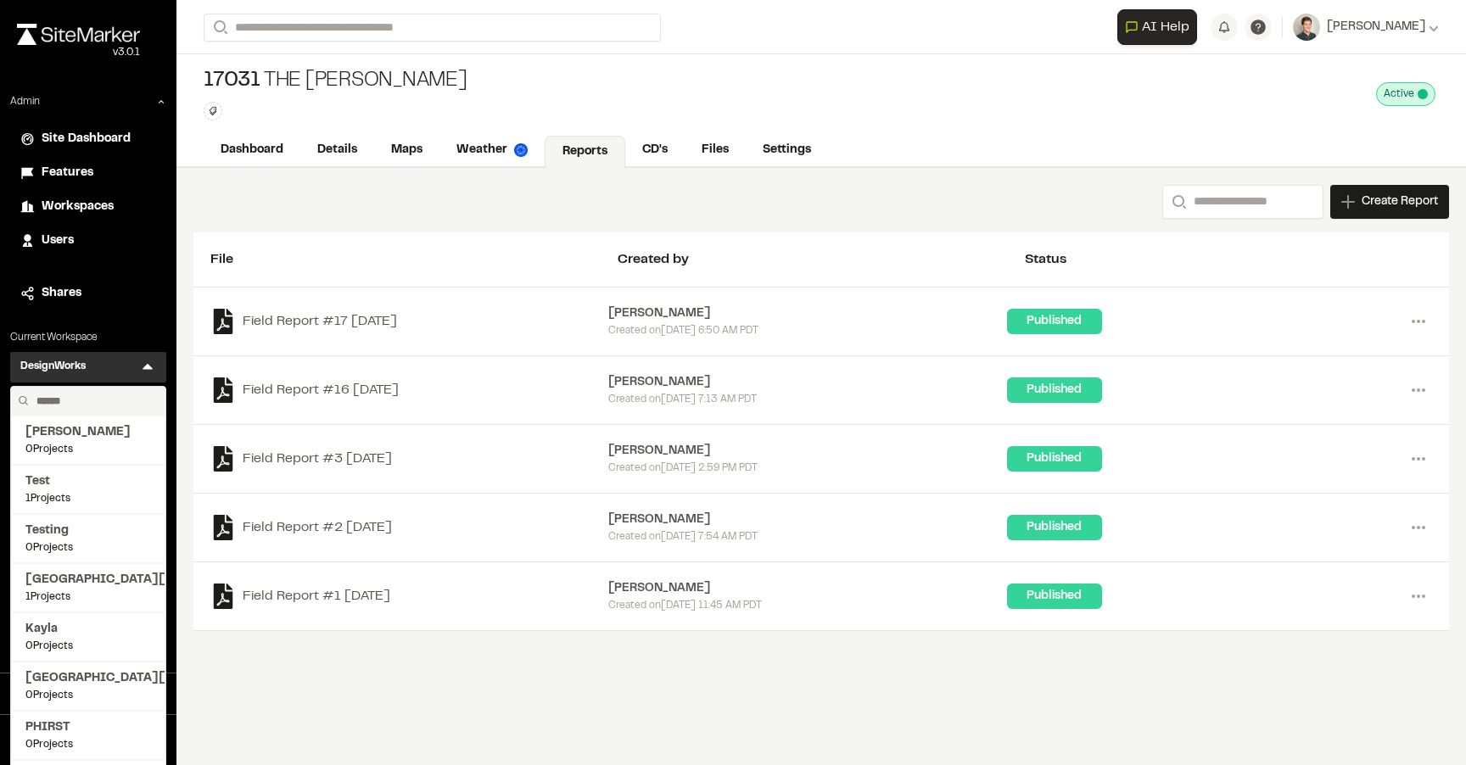
click at [98, 395] on input "text" at bounding box center [94, 401] width 129 height 29
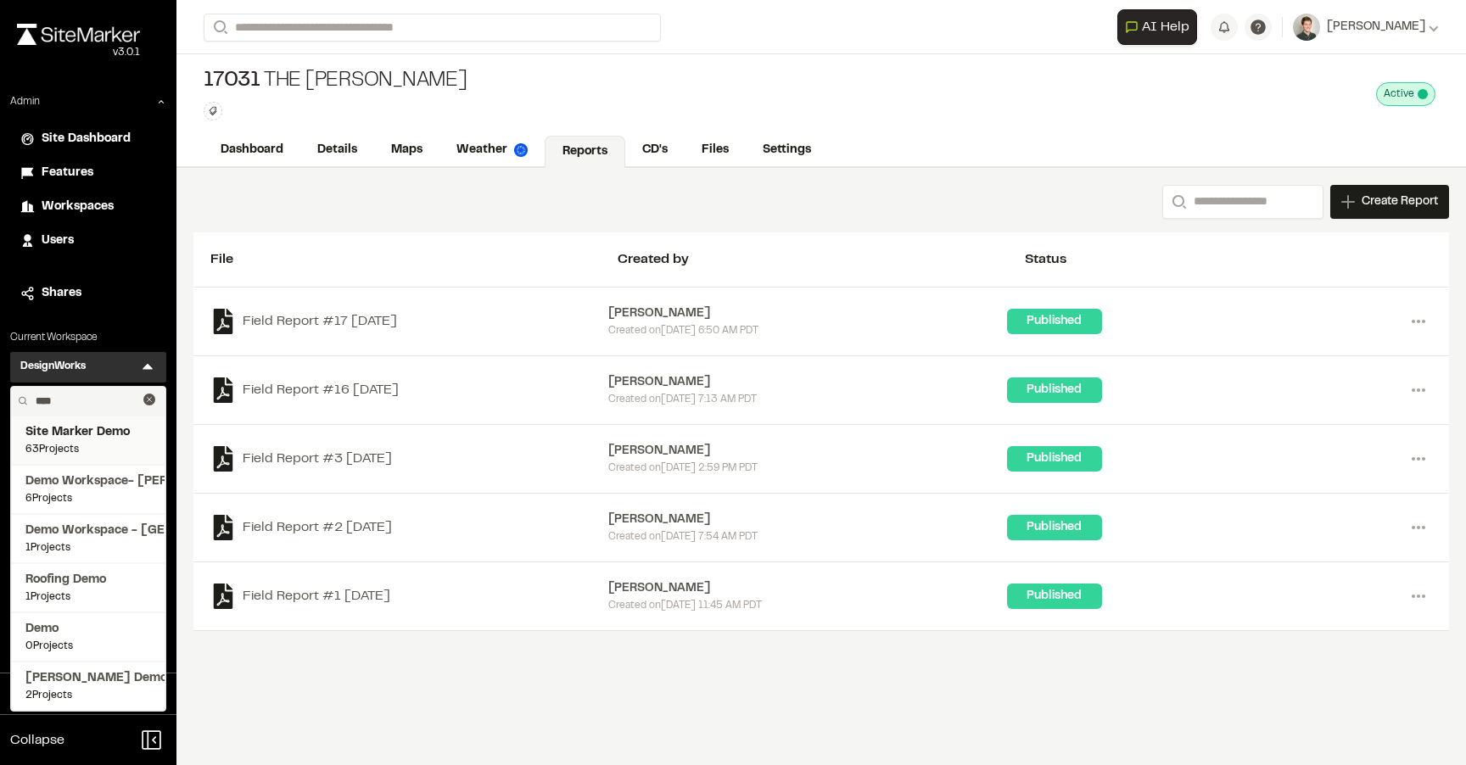
type input "****"
click at [92, 437] on span "Site Marker Demo" at bounding box center [88, 432] width 126 height 19
